Goal: Task Accomplishment & Management: Manage account settings

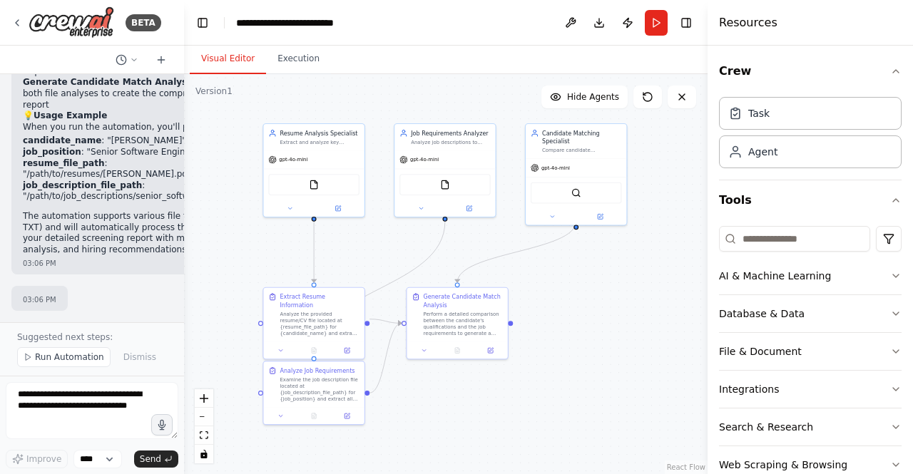
scroll to position [3151, 0]
click at [76, 26] on img at bounding box center [72, 22] width 86 height 32
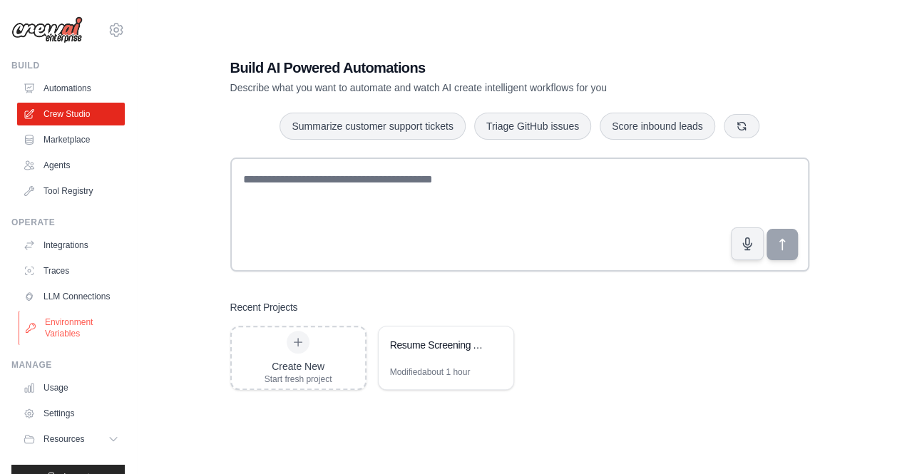
click at [56, 345] on link "Environment Variables" at bounding box center [73, 328] width 108 height 34
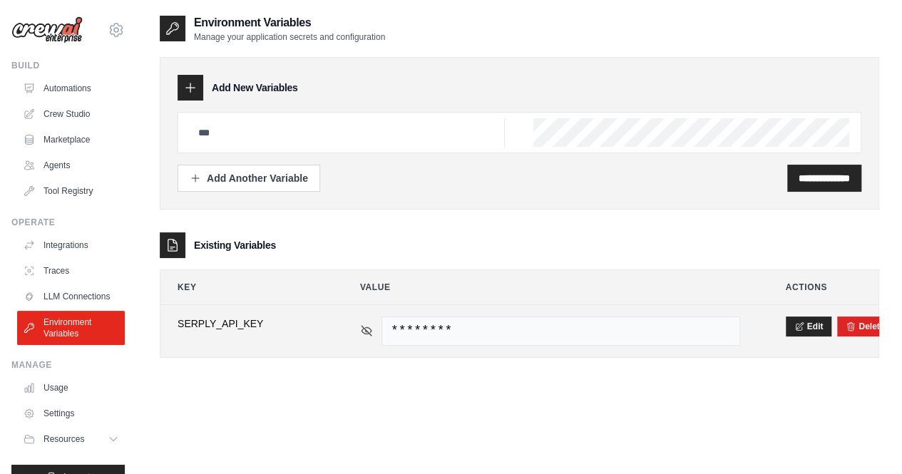
click at [369, 330] on icon at bounding box center [366, 330] width 13 height 13
drag, startPoint x: 265, startPoint y: 322, endPoint x: 171, endPoint y: 333, distance: 94.1
click at [171, 333] on td "**********" at bounding box center [245, 331] width 171 height 52
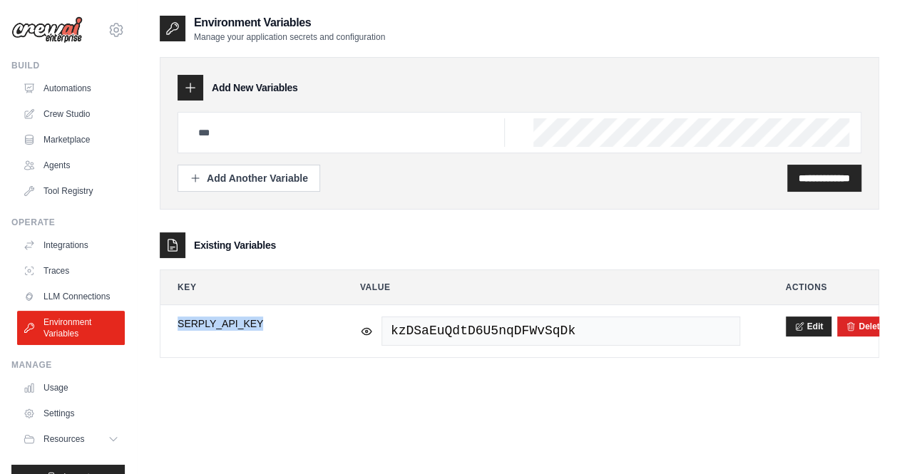
copy span "SERPLY_API_KEY"
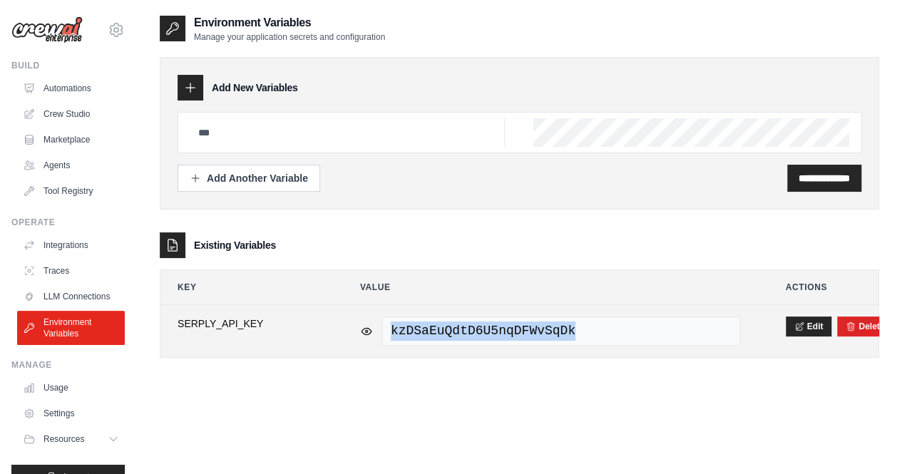
drag, startPoint x: 666, startPoint y: 329, endPoint x: 392, endPoint y: 328, distance: 273.8
click at [392, 328] on span "kzDSaEuQdtD6U5nqDFWvSqDk" at bounding box center [560, 331] width 359 height 29
copy span "kzDSaEuQdtD6U5nqDFWvSqDk"
